Goal: Find specific page/section: Find specific page/section

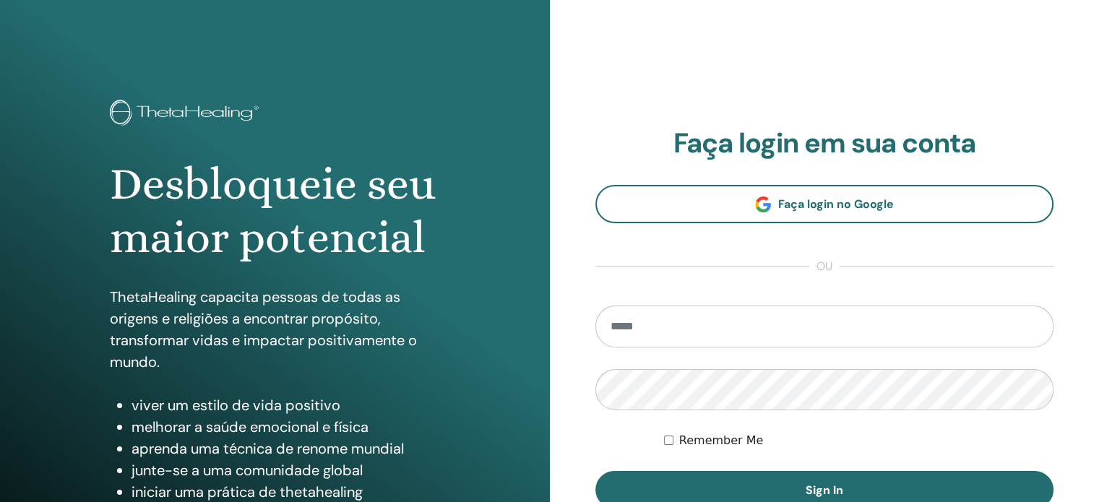
type input "**********"
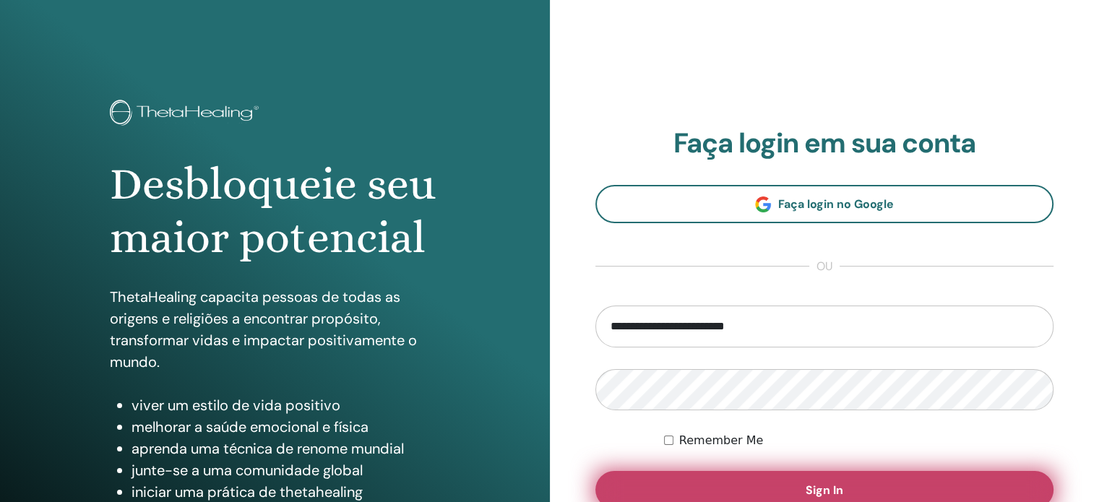
click at [694, 480] on button "Sign In" at bounding box center [824, 490] width 459 height 38
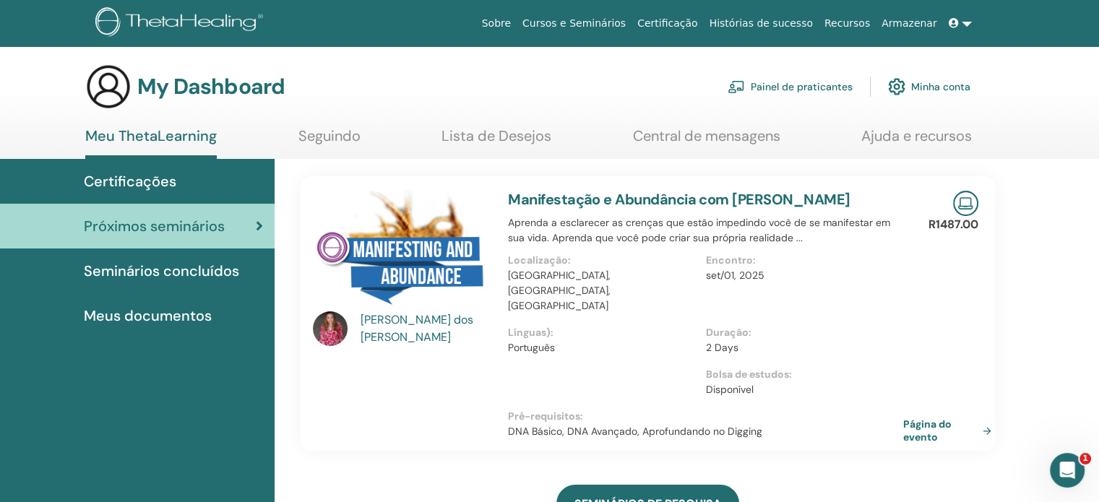
click at [162, 266] on span "Seminários concluídos" at bounding box center [161, 271] width 155 height 22
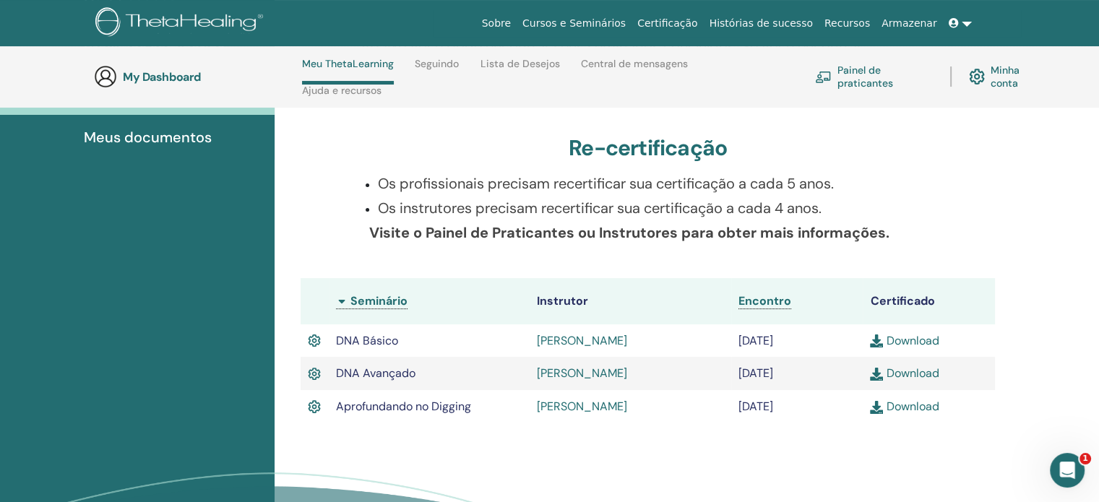
scroll to position [277, 0]
